Goal: Find specific page/section: Find specific page/section

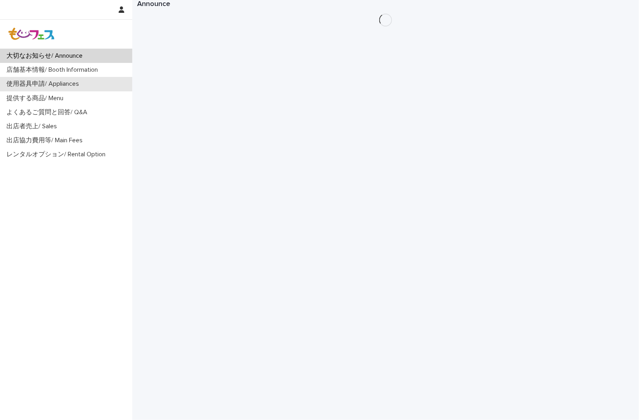
click at [59, 79] on div "使用器具申請/ Appliances" at bounding box center [66, 84] width 132 height 14
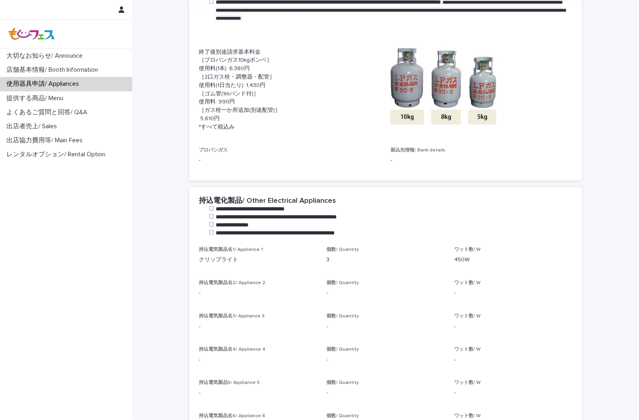
scroll to position [356, 0]
